Goal: Information Seeking & Learning: Check status

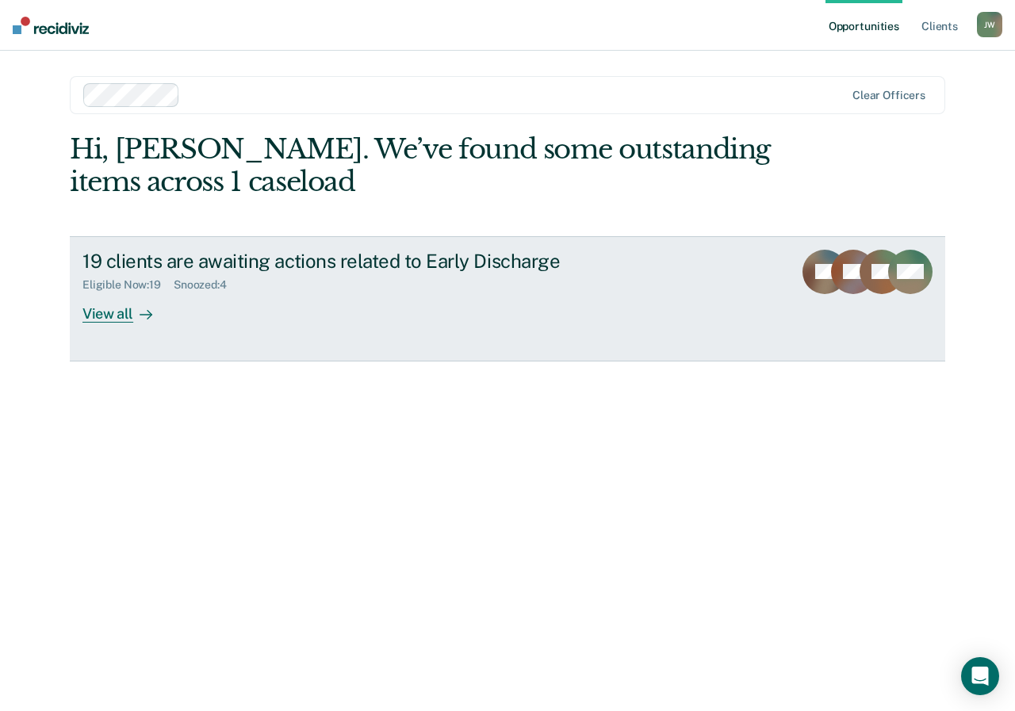
click at [113, 319] on div "View all" at bounding box center [126, 307] width 89 height 31
